Goal: Contribute content: Add original content to the website for others to see

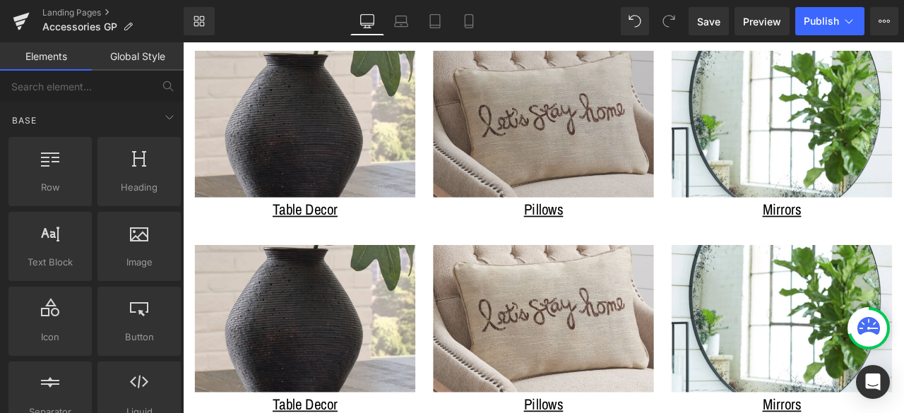
scroll to position [979, 0]
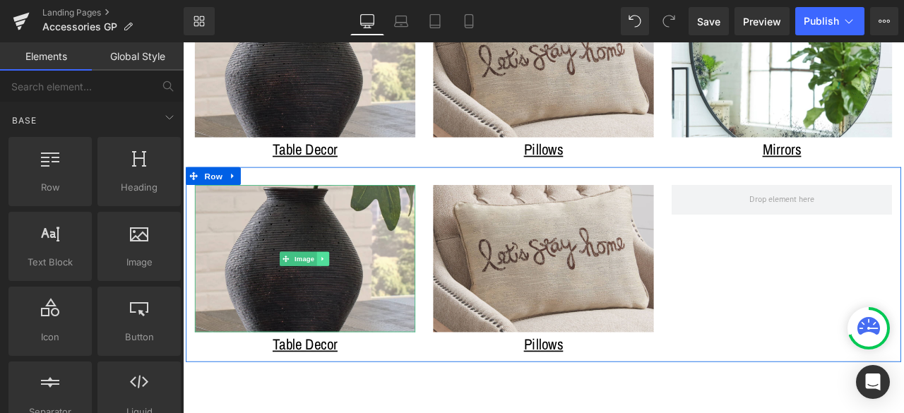
click at [348, 297] on icon at bounding box center [349, 299] width 2 height 5
click at [390, 386] on div "Table Decor" at bounding box center [327, 400] width 261 height 28
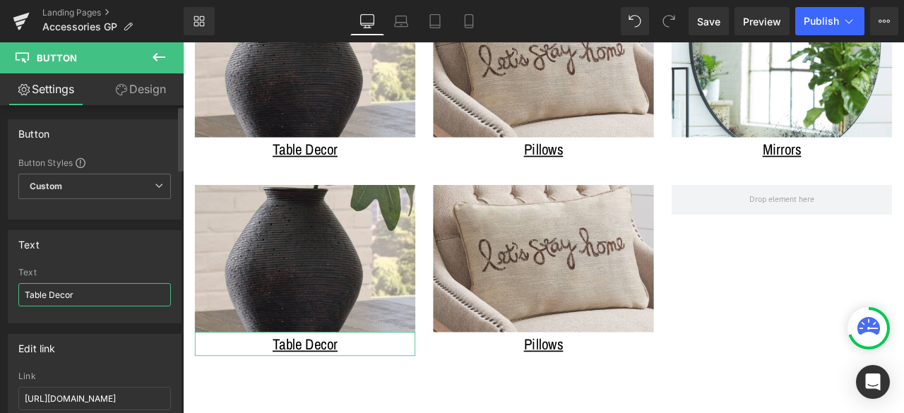
drag, startPoint x: 90, startPoint y: 295, endPoint x: 0, endPoint y: 286, distance: 90.2
click at [0, 286] on div "Text Table Decor Text Table Decor" at bounding box center [95, 272] width 190 height 104
type input "Planters and Vases"
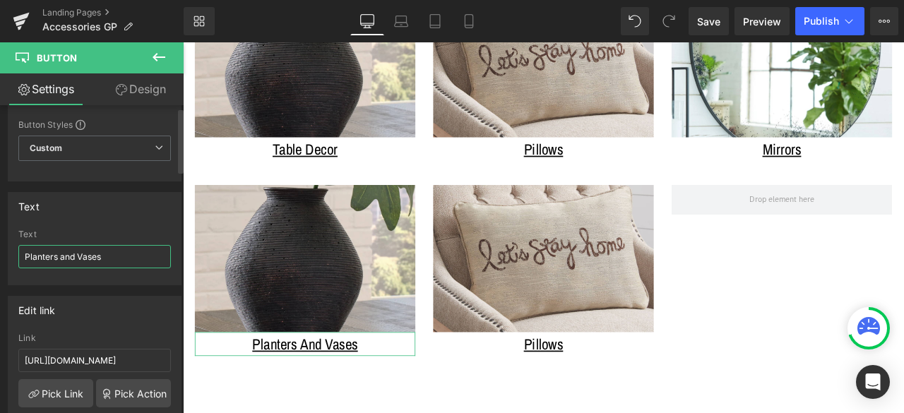
scroll to position [71, 0]
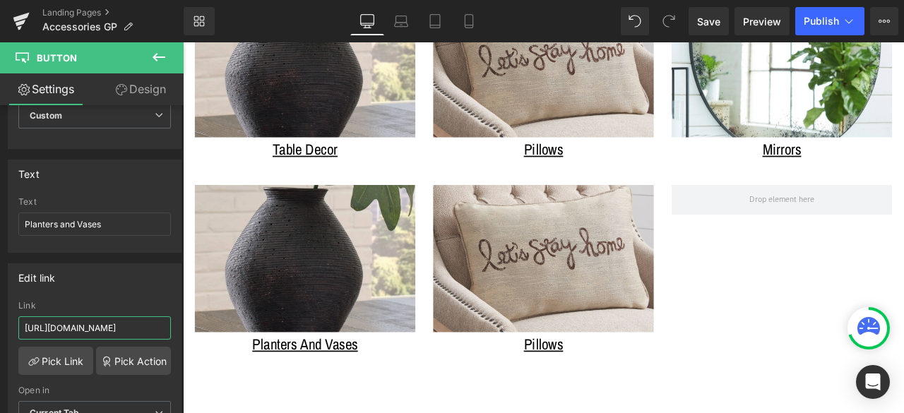
drag, startPoint x: 211, startPoint y: 367, endPoint x: 316, endPoint y: 381, distance: 105.5
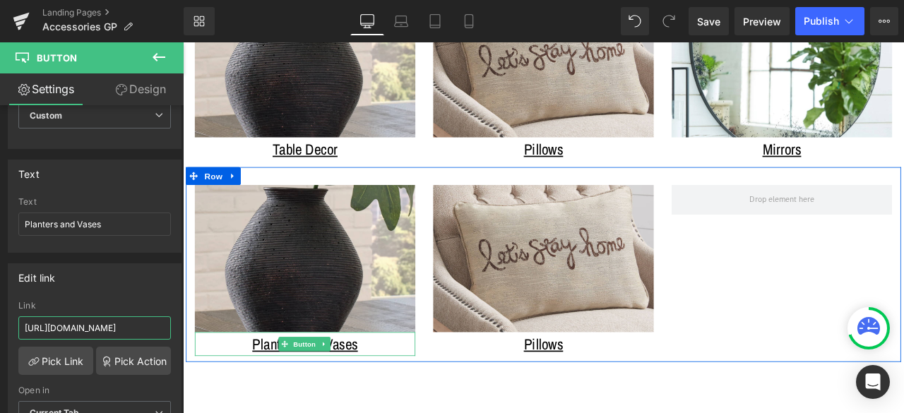
paste input "planters-vases"
type input "[URL][DOMAIN_NAME]"
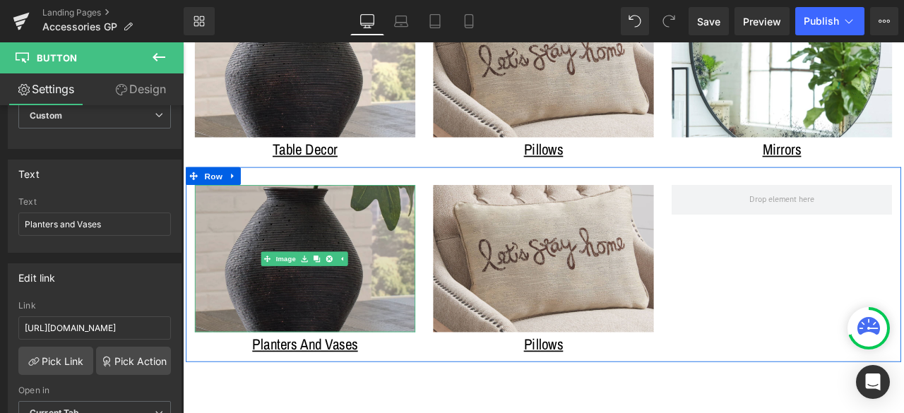
click at [277, 317] on img at bounding box center [327, 299] width 261 height 175
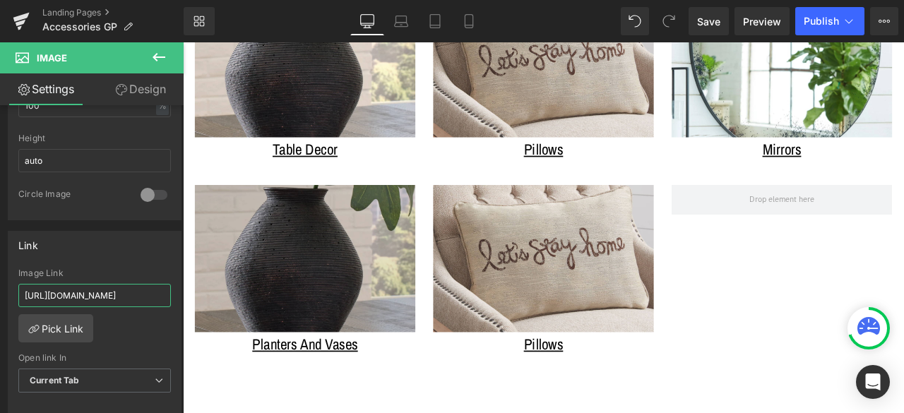
scroll to position [0, 136]
drag, startPoint x: 217, startPoint y: 330, endPoint x: 269, endPoint y: 335, distance: 52.5
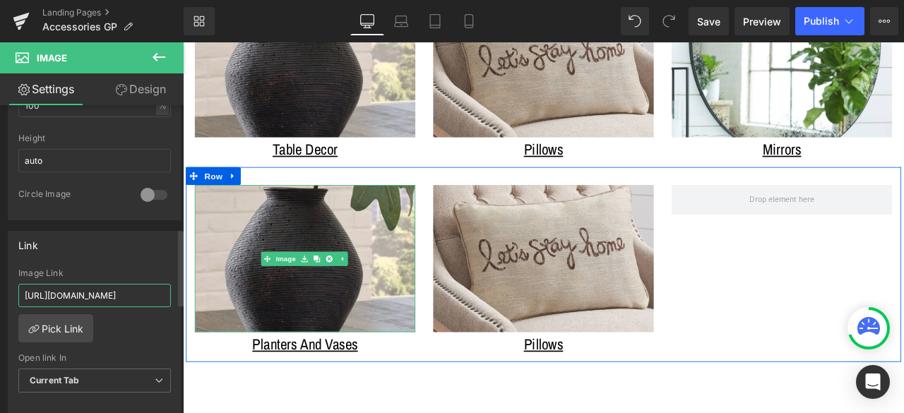
paste input "planters-vases"
type input "[URL][DOMAIN_NAME]"
click at [117, 259] on div "Link [URL][DOMAIN_NAME] Image Link [URL][DOMAIN_NAME] Pick Link Current Tab New…" at bounding box center [95, 322] width 174 height 183
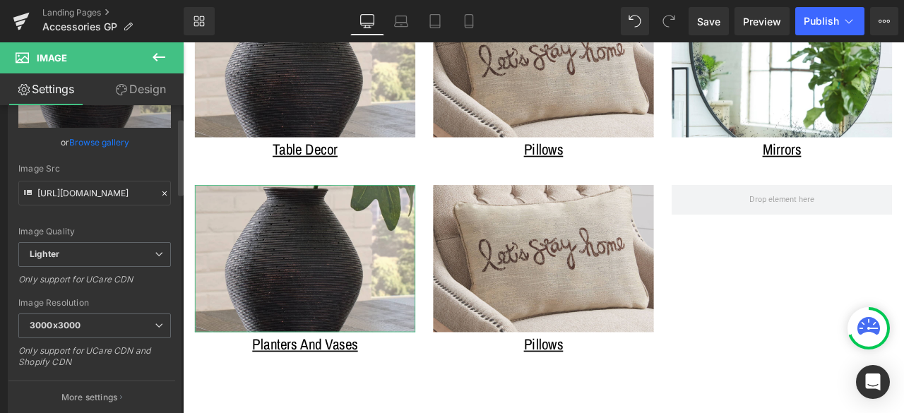
scroll to position [0, 0]
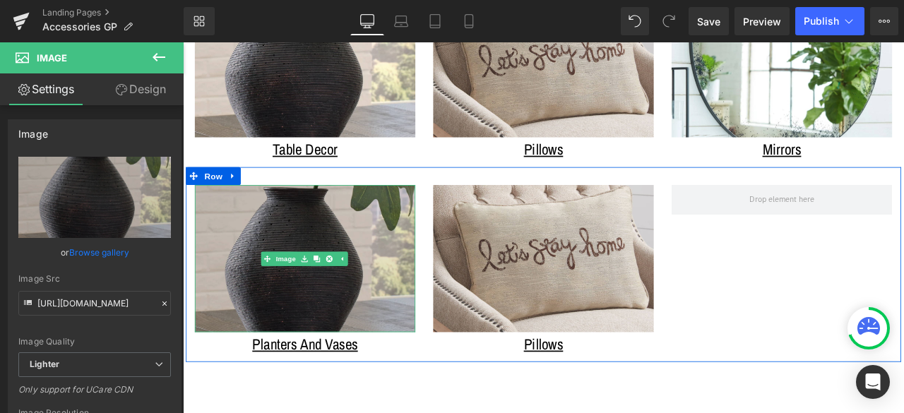
click at [339, 230] on img at bounding box center [327, 299] width 261 height 175
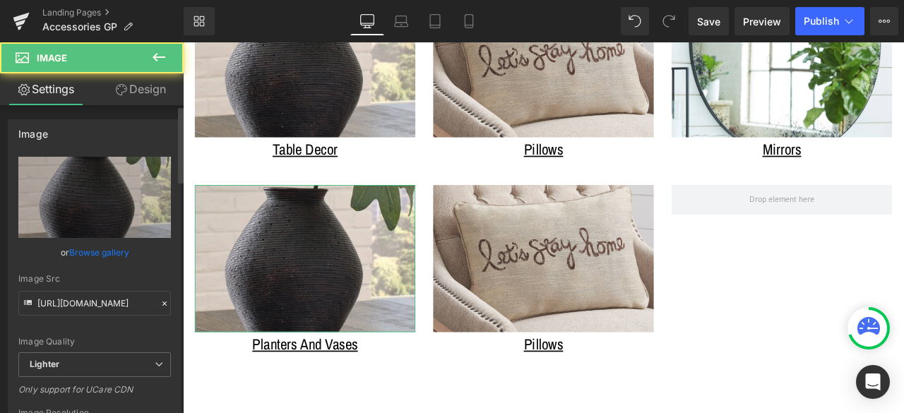
click at [98, 249] on link "Browse gallery" at bounding box center [99, 252] width 60 height 25
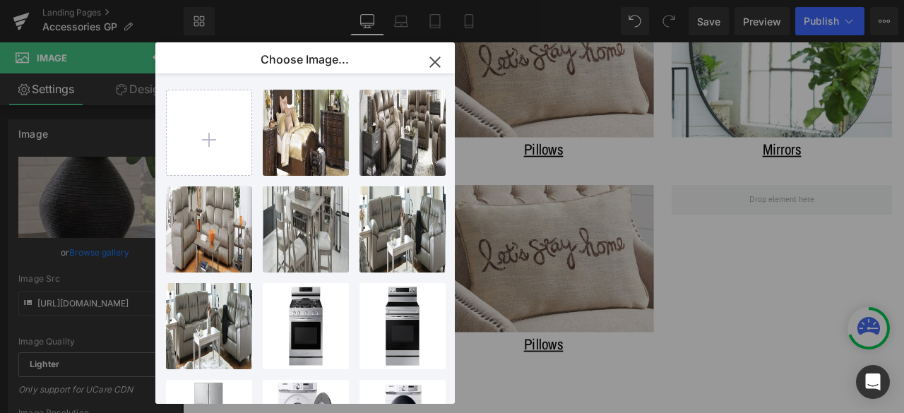
click at [434, 64] on icon "button" at bounding box center [434, 61] width 9 height 9
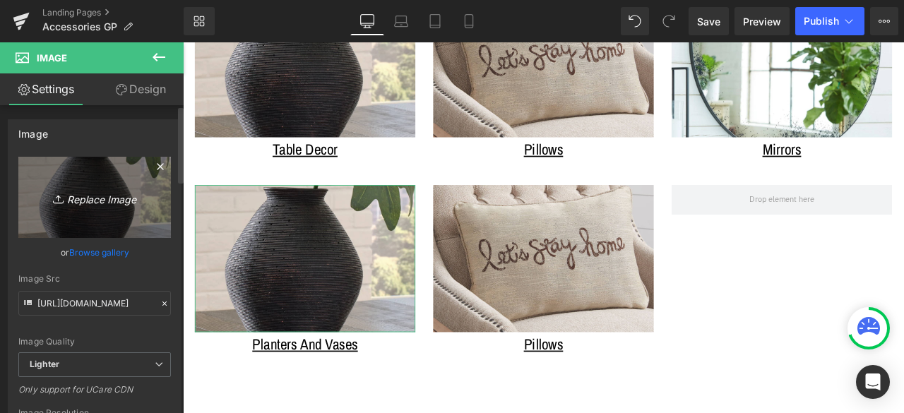
click at [110, 215] on link "Replace Image" at bounding box center [94, 197] width 153 height 81
type input "C:\fakepath\accessories-planters-vases.png"
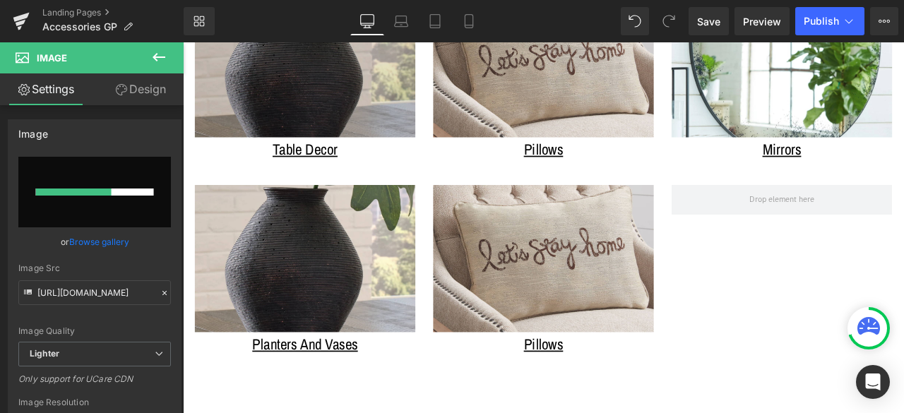
type input "[URL][DOMAIN_NAME]"
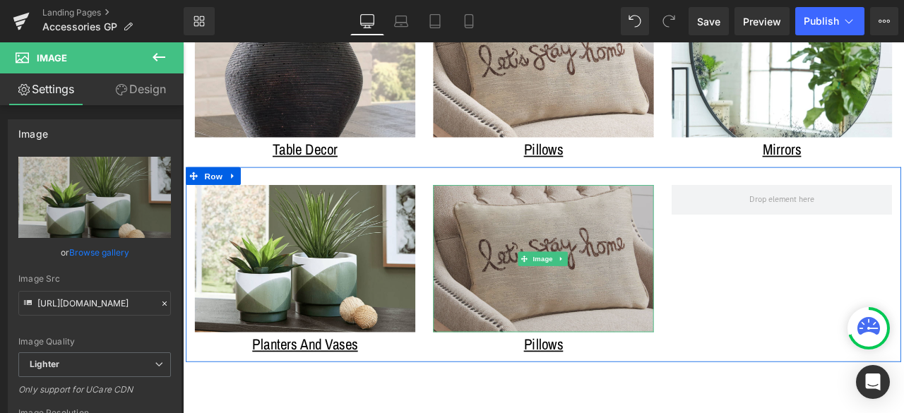
click at [572, 228] on img at bounding box center [610, 299] width 261 height 175
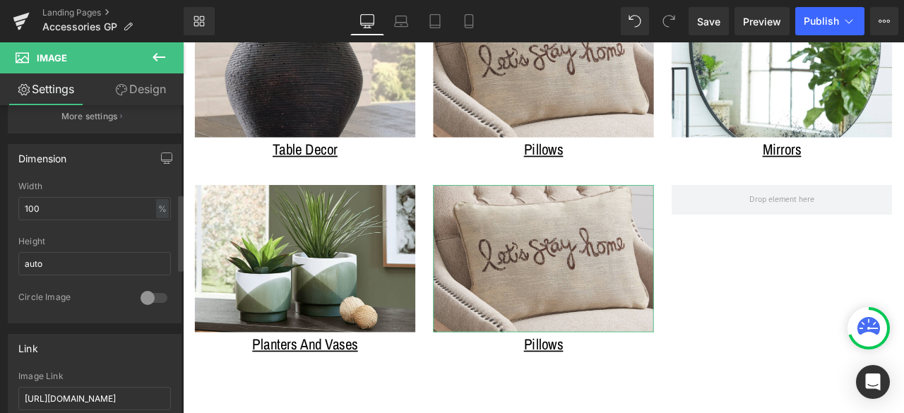
scroll to position [424, 0]
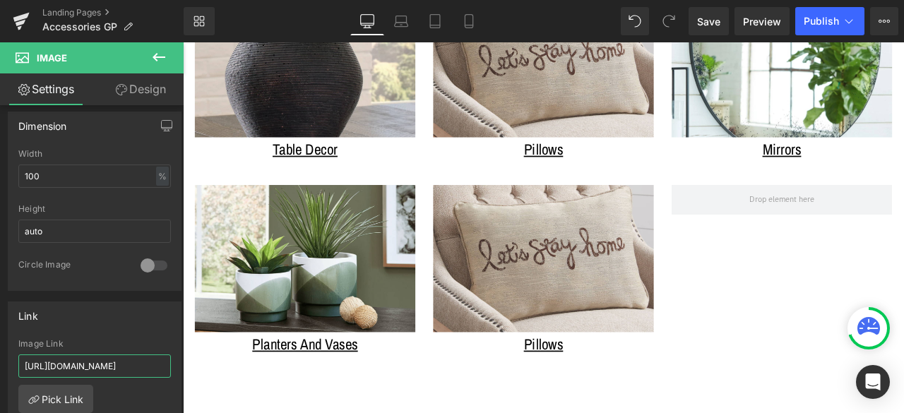
drag, startPoint x: 206, startPoint y: 398, endPoint x: 242, endPoint y: 410, distance: 38.9
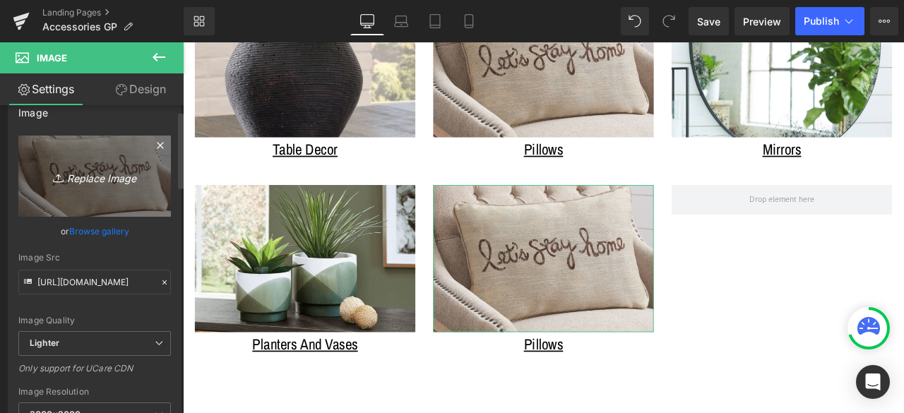
scroll to position [0, 0]
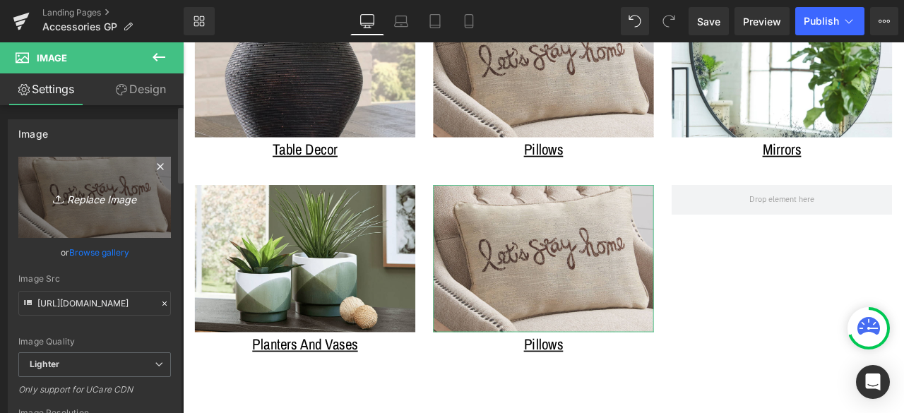
type input "[URL][DOMAIN_NAME]"
click at [107, 191] on icon "Replace Image" at bounding box center [94, 198] width 113 height 18
type input "C:\fakepath\accessories-throw-blankets.png"
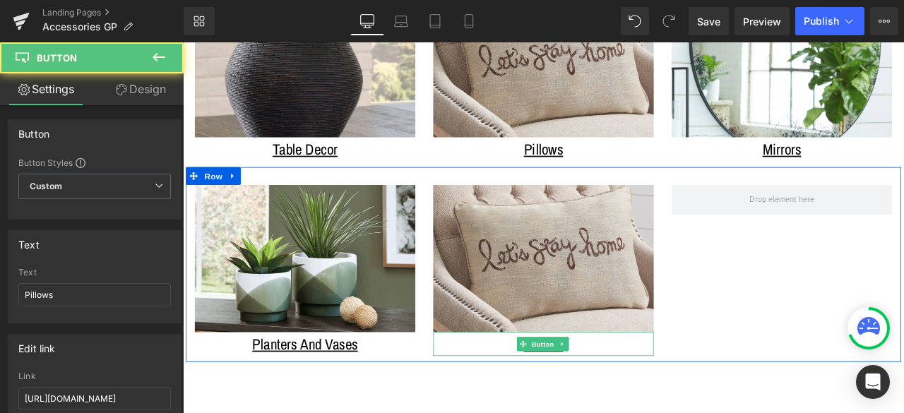
click at [654, 386] on div "Pillows" at bounding box center [610, 400] width 261 height 28
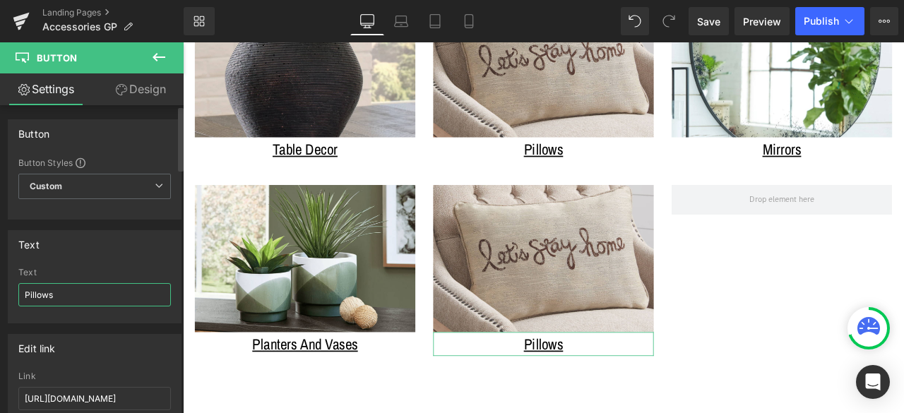
drag, startPoint x: 0, startPoint y: 288, endPoint x: 4, endPoint y: 280, distance: 7.9
click at [0, 287] on div "Text Pillows Text Pillows" at bounding box center [95, 272] width 190 height 104
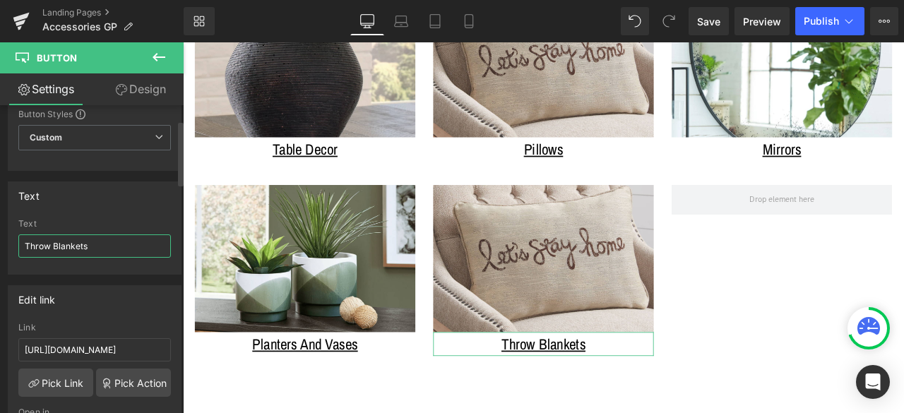
scroll to position [71, 0]
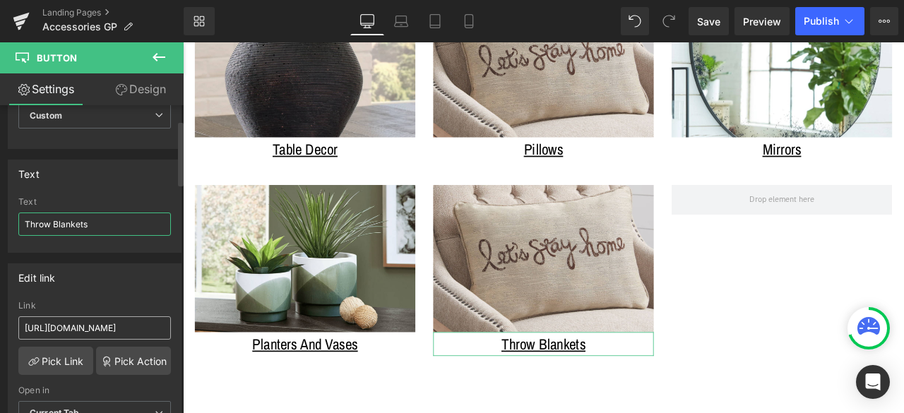
type input "Throw Blankets"
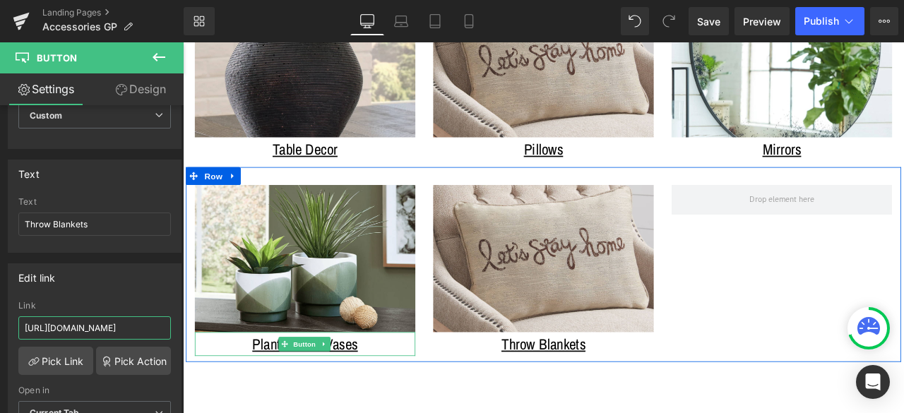
drag, startPoint x: 253, startPoint y: 371, endPoint x: 186, endPoint y: 371, distance: 67.1
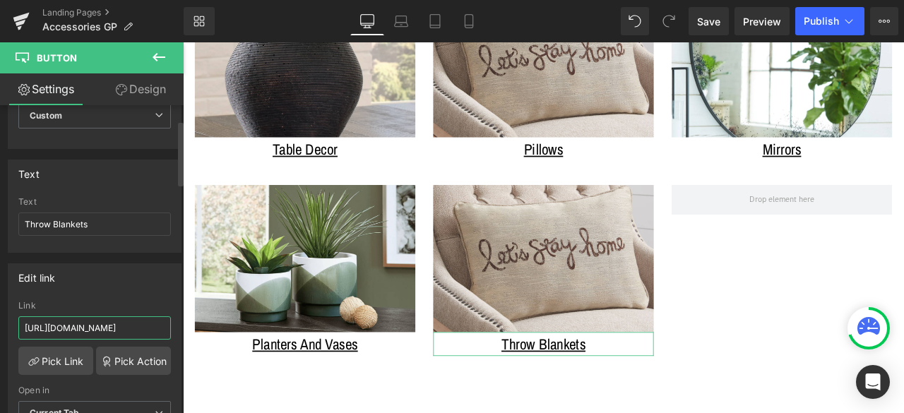
click at [73, 321] on input "[URL][DOMAIN_NAME]" at bounding box center [94, 328] width 153 height 23
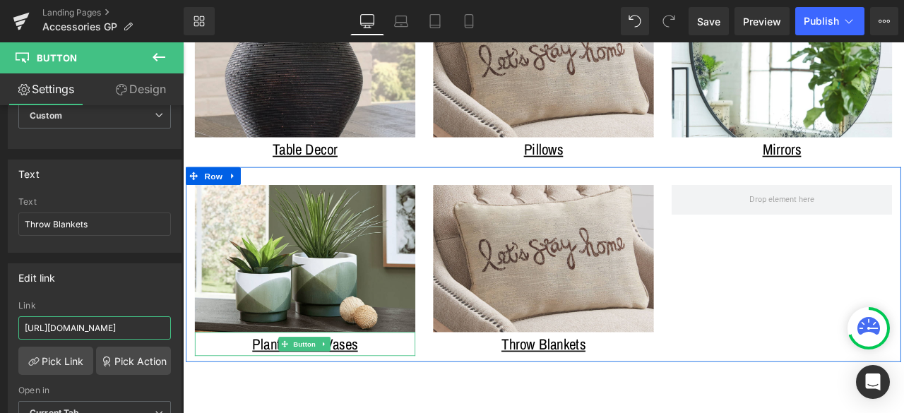
drag, startPoint x: 207, startPoint y: 365, endPoint x: 260, endPoint y: 379, distance: 54.7
paste input "throw-blanket"
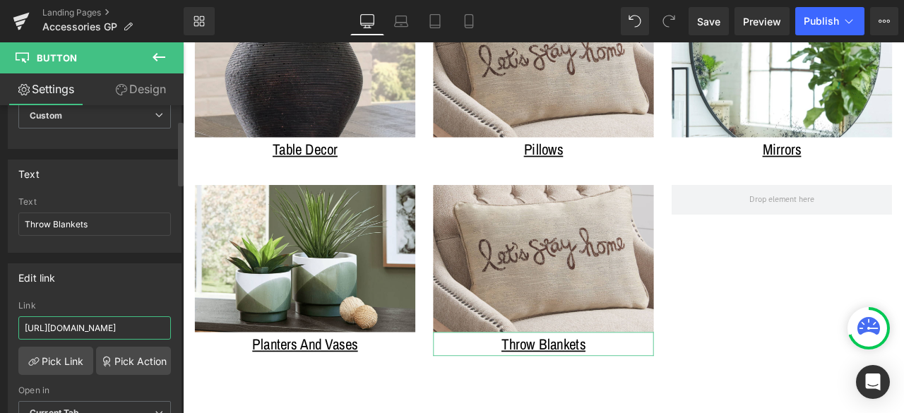
scroll to position [0, 148]
type input "[URL][DOMAIN_NAME]"
click at [141, 285] on div "Edit link" at bounding box center [94, 277] width 172 height 27
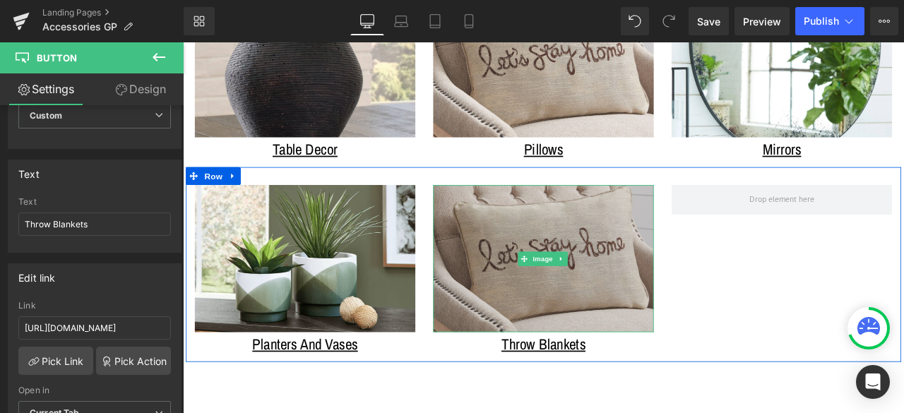
click at [641, 231] on img at bounding box center [610, 299] width 261 height 175
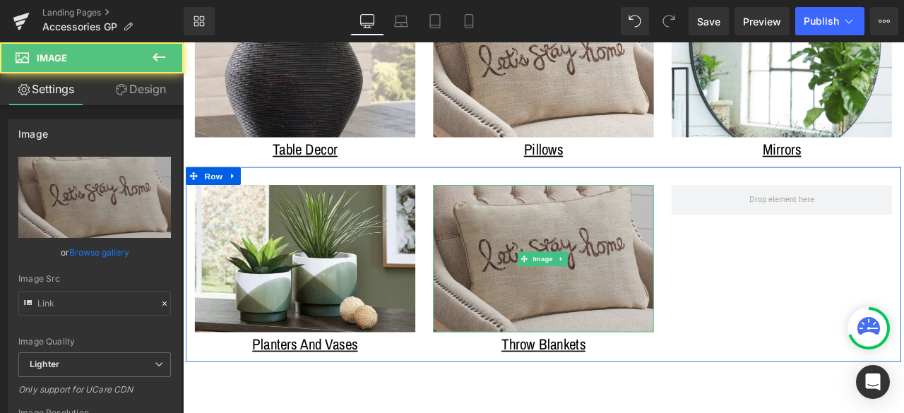
type input "[URL][DOMAIN_NAME]"
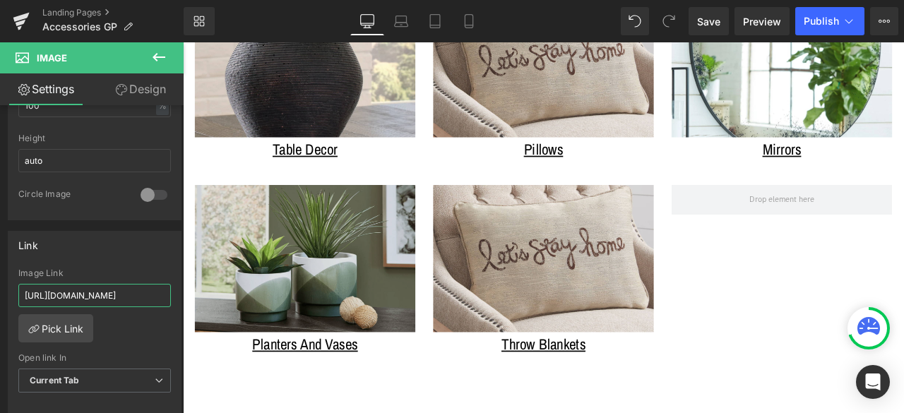
scroll to position [0, 148]
drag, startPoint x: 309, startPoint y: 329, endPoint x: 206, endPoint y: 331, distance: 103.9
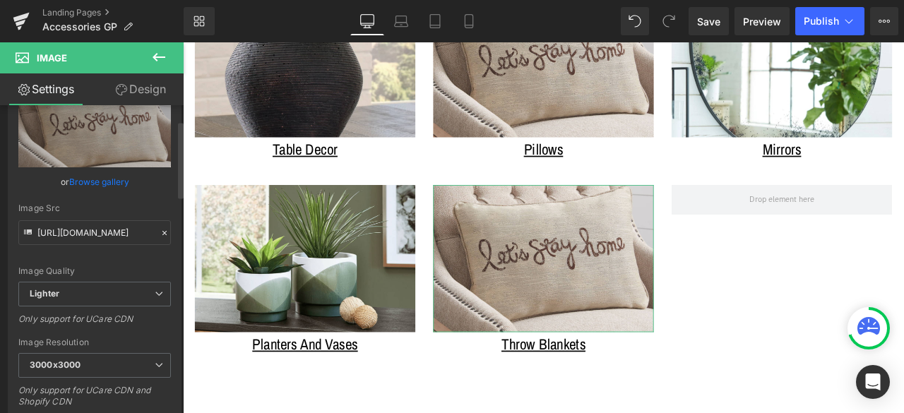
scroll to position [0, 0]
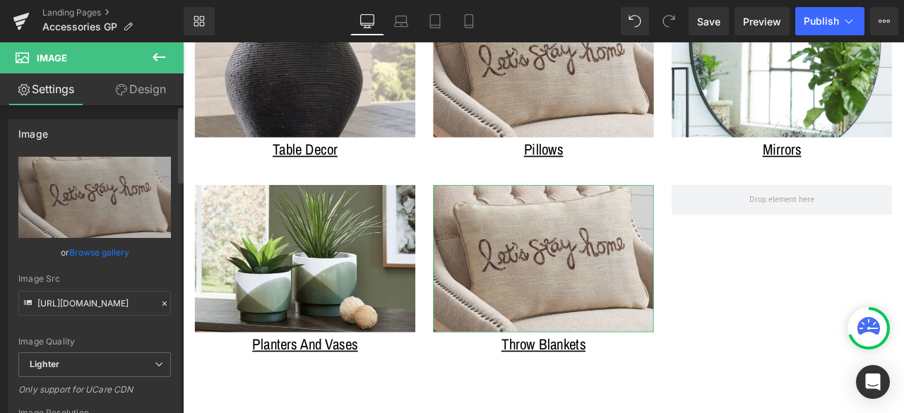
click at [110, 252] on link "Browse gallery" at bounding box center [99, 252] width 60 height 25
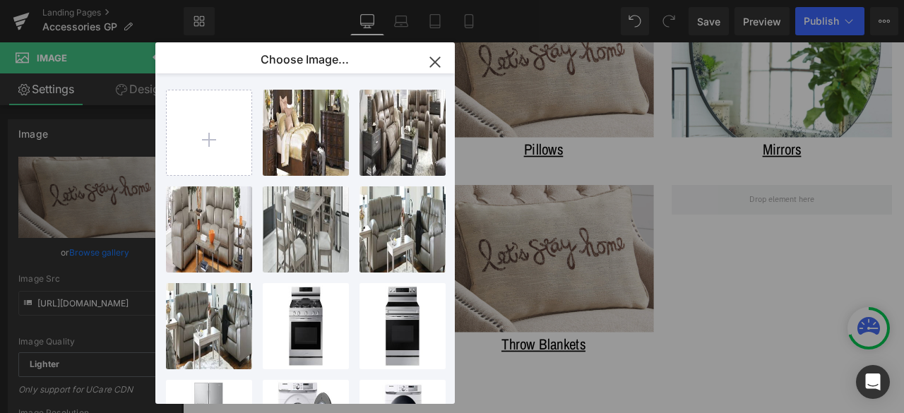
click at [438, 62] on icon "button" at bounding box center [435, 62] width 23 height 23
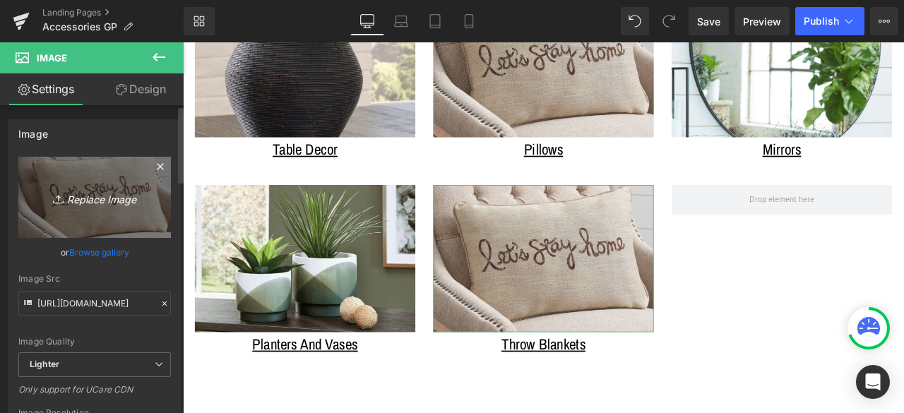
click at [116, 185] on link "Replace Image" at bounding box center [94, 197] width 153 height 81
click at [110, 193] on icon "Replace Image" at bounding box center [94, 198] width 113 height 18
type input "C:\fakepath\accessories-throw-blankets.png"
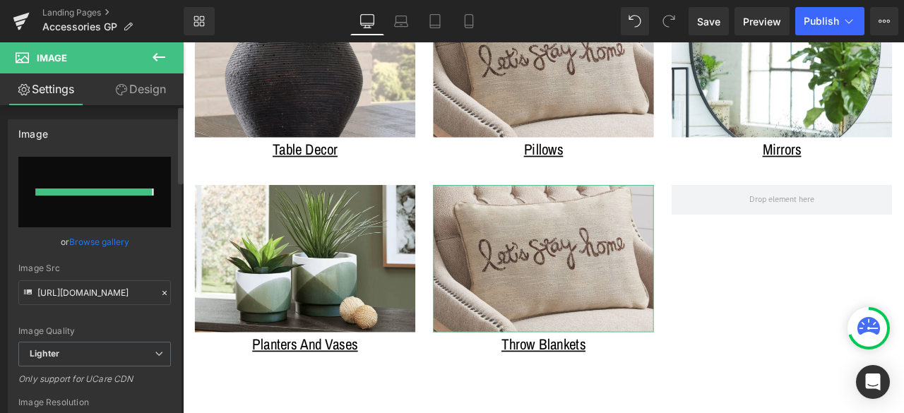
type input "[URL][DOMAIN_NAME]"
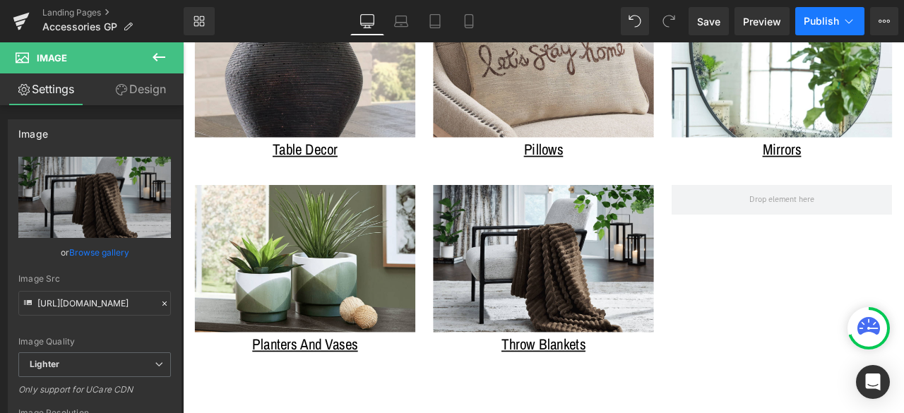
click at [812, 24] on span "Publish" at bounding box center [821, 21] width 35 height 11
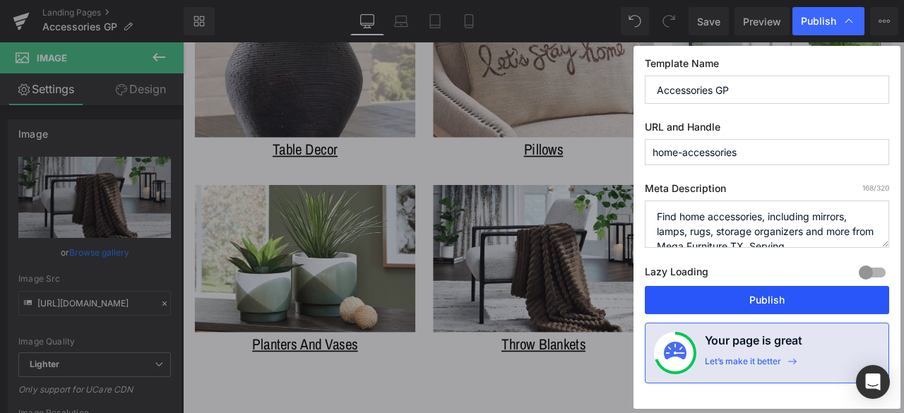
click at [780, 295] on button "Publish" at bounding box center [767, 300] width 244 height 28
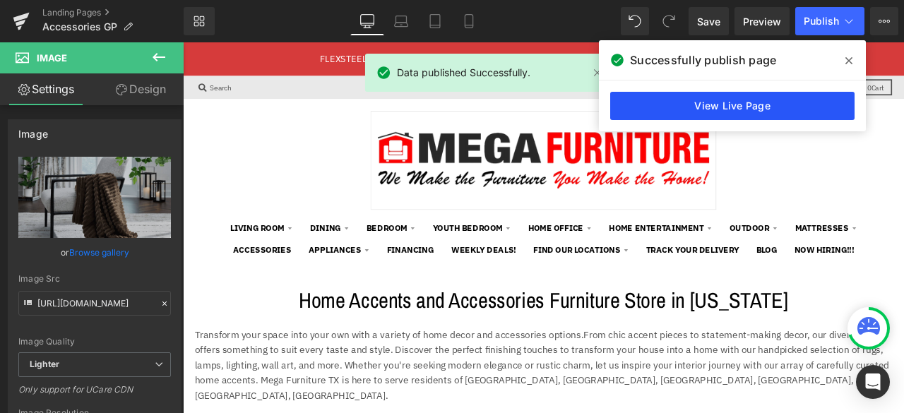
click at [697, 100] on link "View Live Page" at bounding box center [732, 106] width 244 height 28
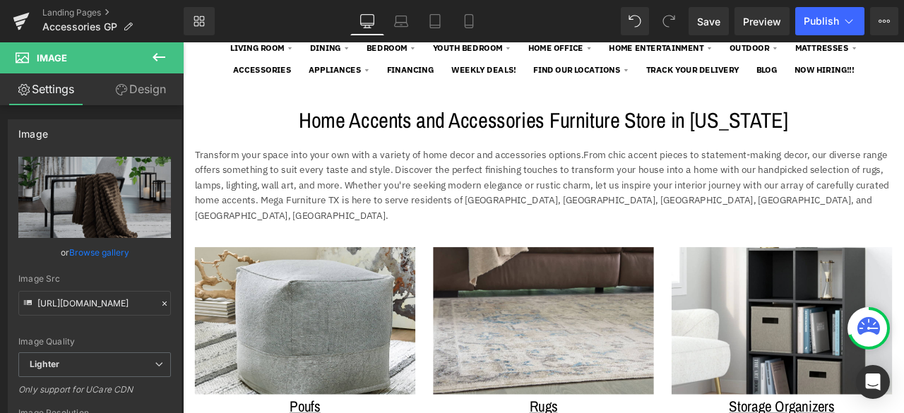
scroll to position [212, 0]
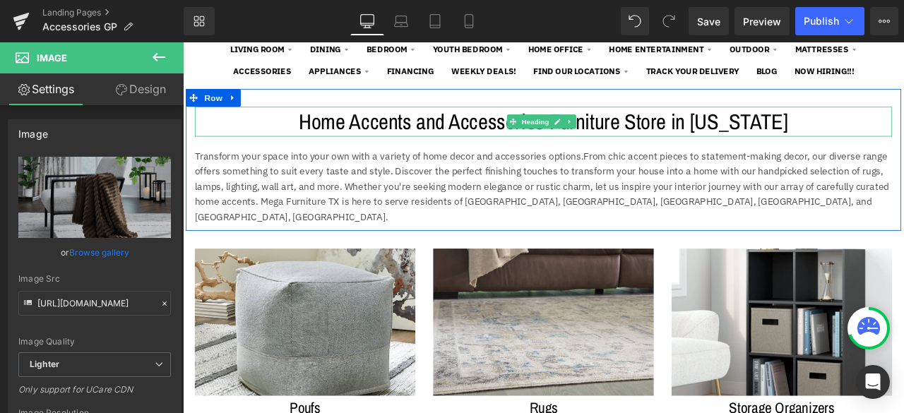
click at [516, 141] on h1 "Home Accents and Accessories Furniture Store in [US_STATE]" at bounding box center [610, 136] width 827 height 35
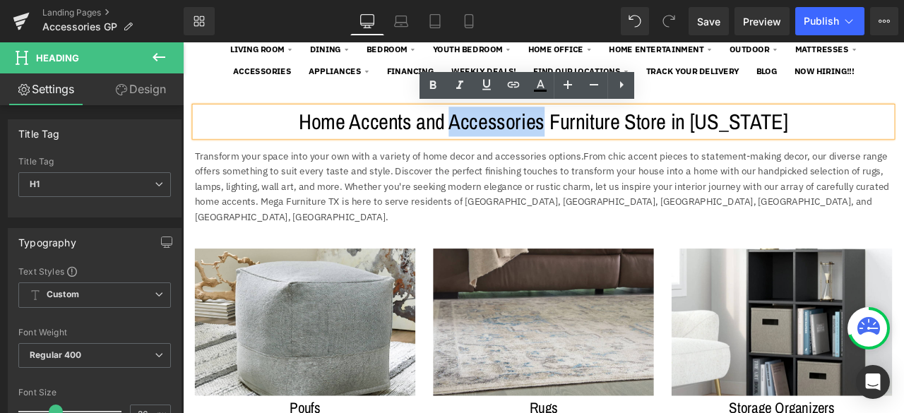
drag, startPoint x: 636, startPoint y: 136, endPoint x: 527, endPoint y: 134, distance: 108.8
click at [527, 134] on h1 "Home Accents and Accessories Furniture Store in [US_STATE]" at bounding box center [610, 136] width 827 height 35
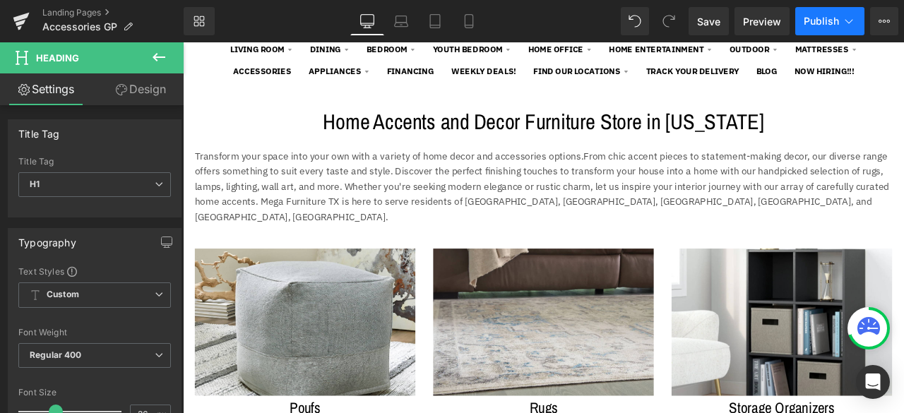
click at [829, 21] on span "Publish" at bounding box center [821, 21] width 35 height 11
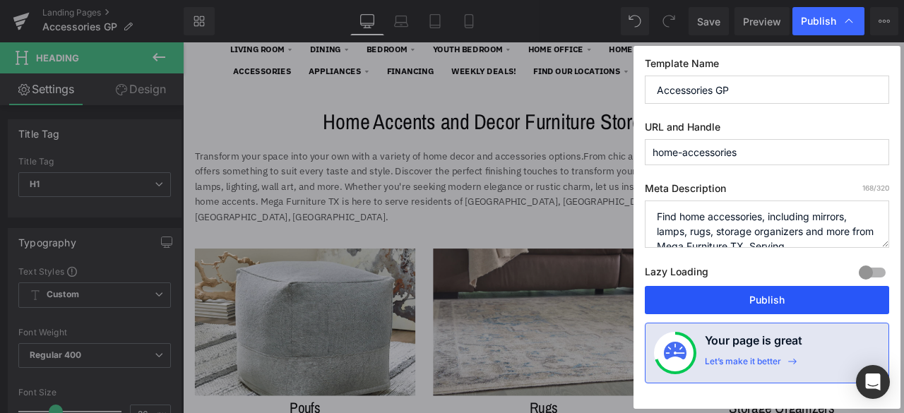
click at [762, 299] on button "Publish" at bounding box center [767, 300] width 244 height 28
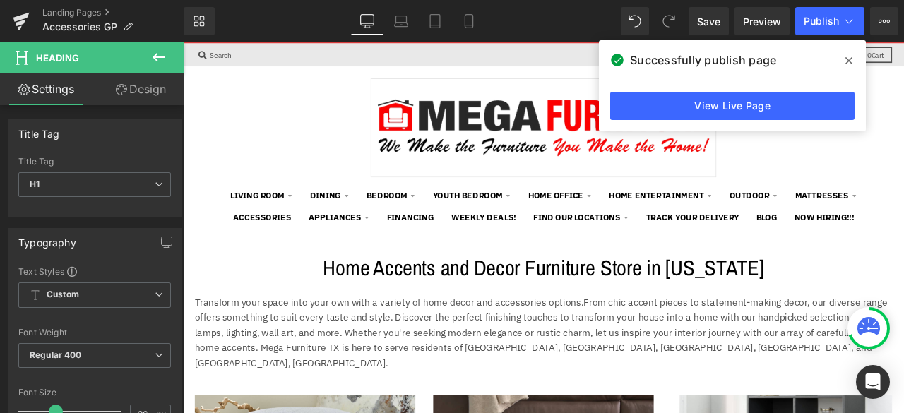
scroll to position [71, 0]
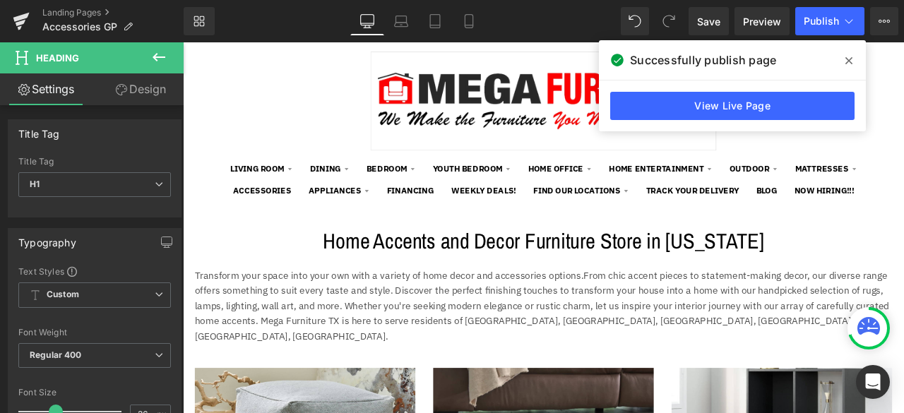
click at [422, 126] on img at bounding box center [611, 111] width 410 height 117
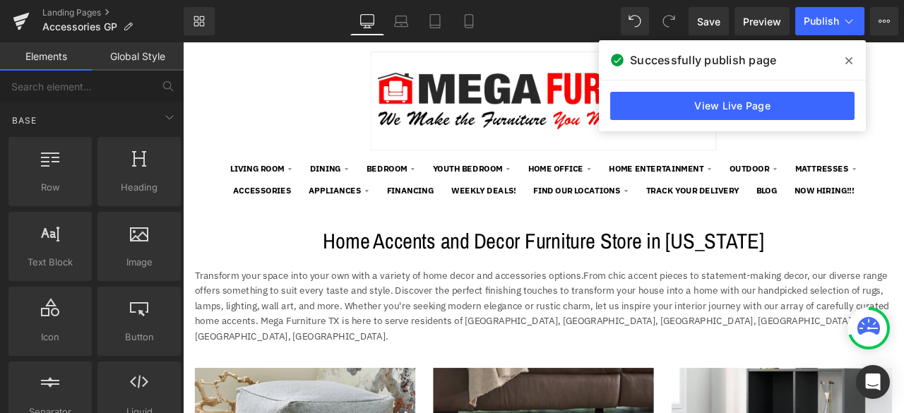
drag, startPoint x: 546, startPoint y: 106, endPoint x: 329, endPoint y: 112, distance: 217.0
click at [329, 112] on div at bounding box center [610, 104] width 827 height 131
click at [26, 25] on icon at bounding box center [21, 21] width 17 height 35
